Goal: Complete application form

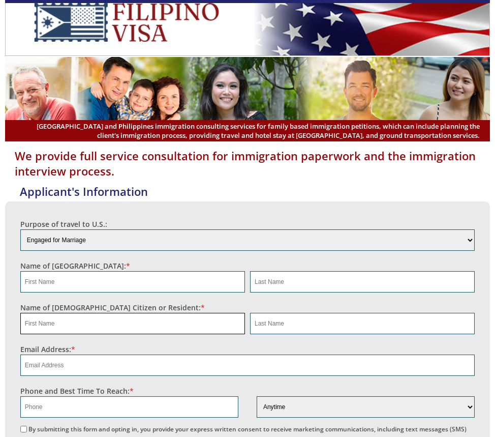
click at [245, 313] on input "text" at bounding box center [132, 323] width 225 height 21
type input "Jose"
type input "Espinosa"
click at [381, 354] on input "email" at bounding box center [247, 364] width 455 height 21
paste input "joseespinosa893@gmail.com"
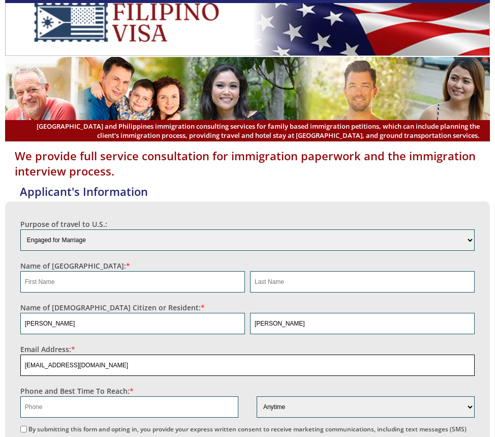
type input "joseespinosa893@gmail.com"
click at [238, 396] on input "text" at bounding box center [129, 406] width 218 height 21
paste input "63 981 613 4007"
click at [238, 396] on input "63 981 613 4007" at bounding box center [129, 406] width 218 height 21
click at [238, 396] on input "63981 613 4007" at bounding box center [129, 406] width 218 height 21
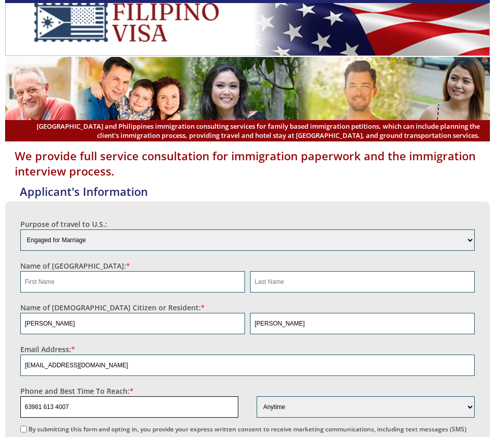
click at [238, 396] on input "63981 613 4007" at bounding box center [129, 406] width 218 height 21
click at [238, 396] on input "63981 6134007" at bounding box center [129, 406] width 218 height 21
type input "639816134007"
click at [245, 271] on input "text" at bounding box center [132, 281] width 225 height 21
type input "NA"
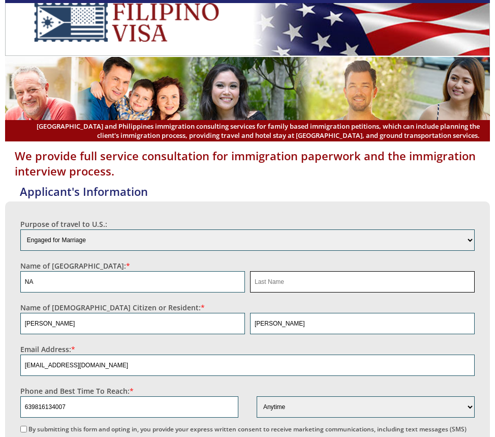
click at [445, 271] on input "text" at bounding box center [362, 281] width 225 height 21
type input "NA"
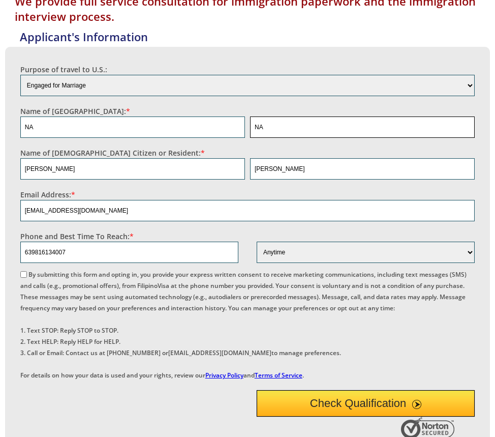
scroll to position [203, 0]
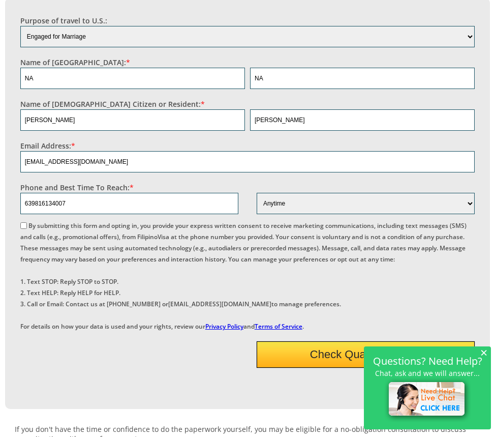
click at [27, 222] on input "By submitting this form and opting in, you provide your express written consent…" at bounding box center [23, 225] width 7 height 7
checkbox input "true"
drag, startPoint x: 356, startPoint y: 315, endPoint x: 358, endPoint y: 327, distance: 12.8
click at [357, 341] on button "Check Qualification" at bounding box center [366, 354] width 218 height 26
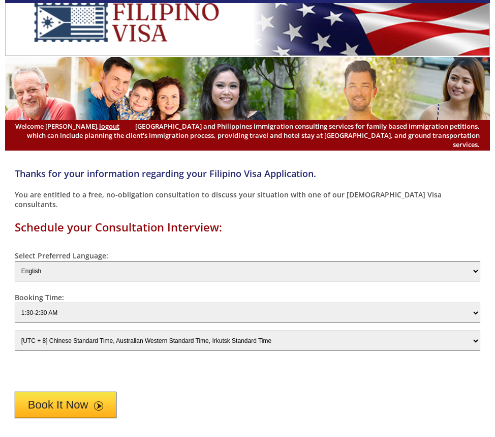
select select "-480"
